Goal: Information Seeking & Learning: Learn about a topic

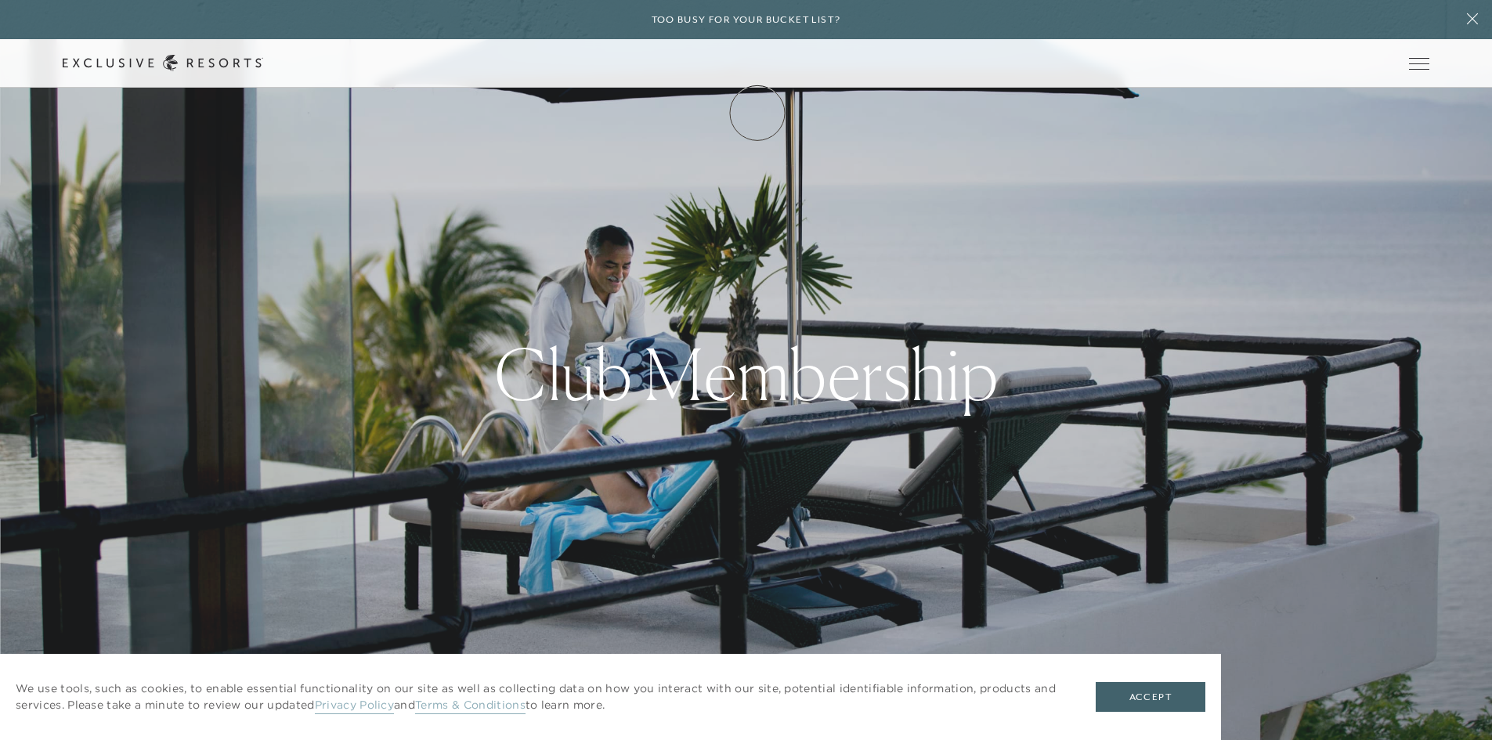
click at [0, 0] on link "Membership" at bounding box center [0, 0] width 0 height 0
click at [0, 0] on link "How it works" at bounding box center [0, 0] width 0 height 0
